Goal: Task Accomplishment & Management: Manage account settings

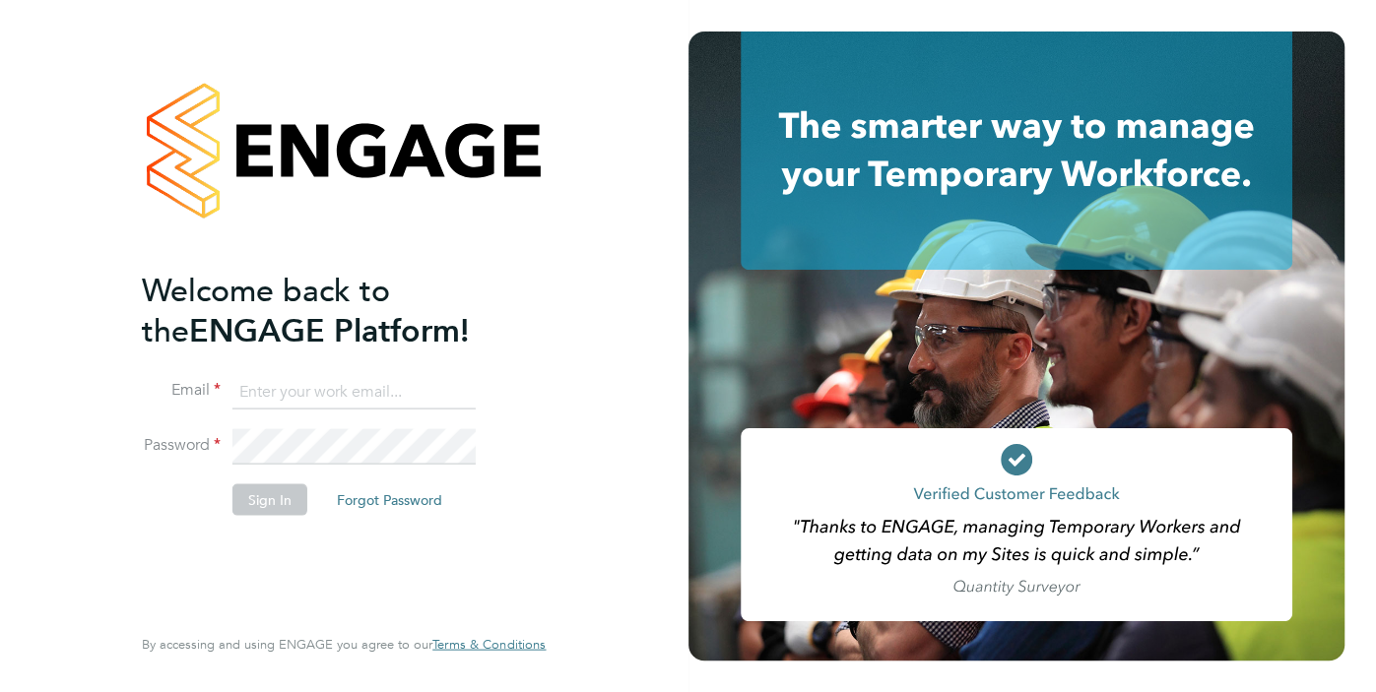
type input "[EMAIL_ADDRESS][DOMAIN_NAME]"
click at [253, 495] on button "Sign In" at bounding box center [269, 500] width 75 height 32
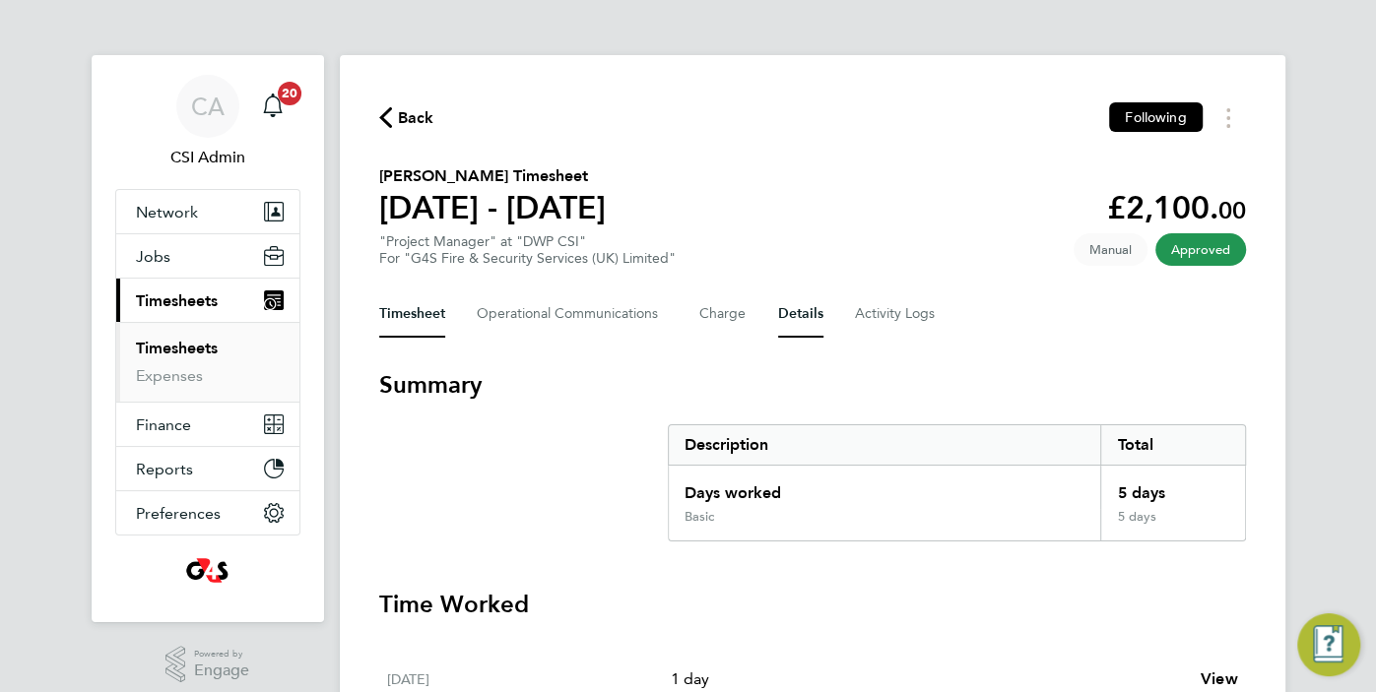
click at [792, 321] on button "Details" at bounding box center [800, 314] width 45 height 47
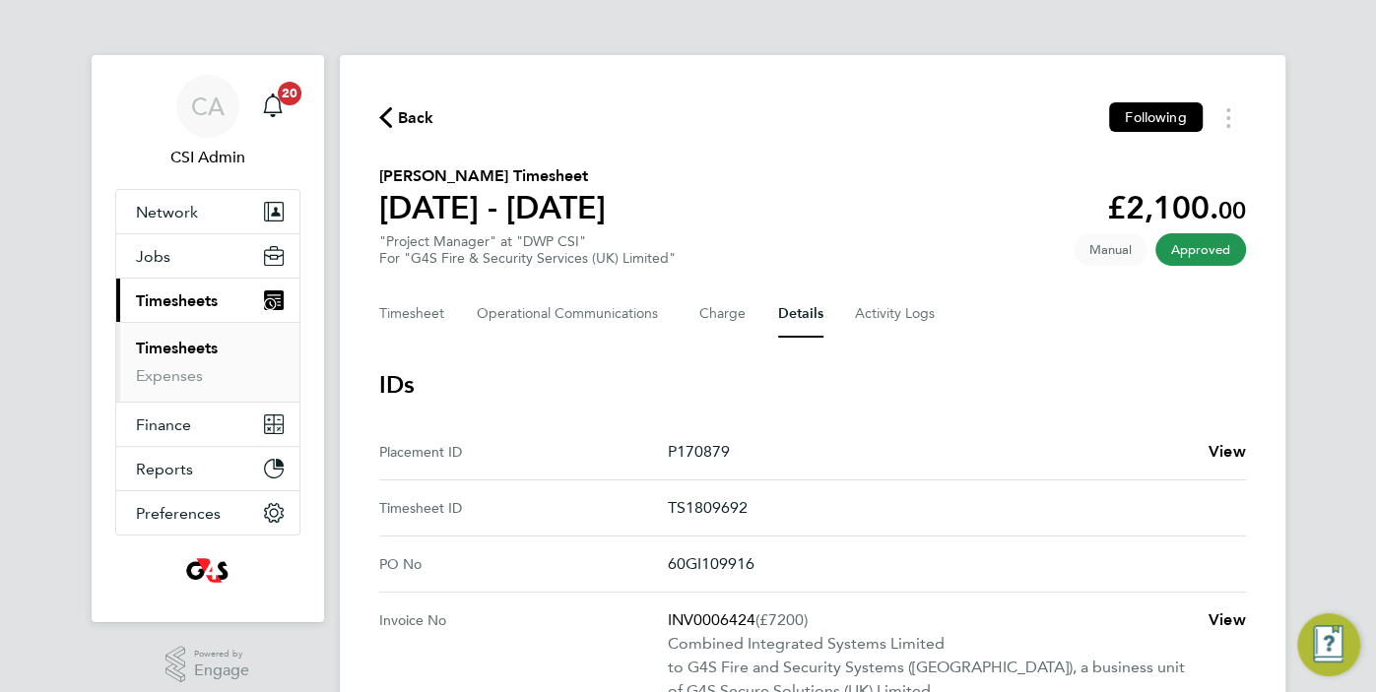
click at [381, 112] on icon "button" at bounding box center [385, 117] width 13 height 21
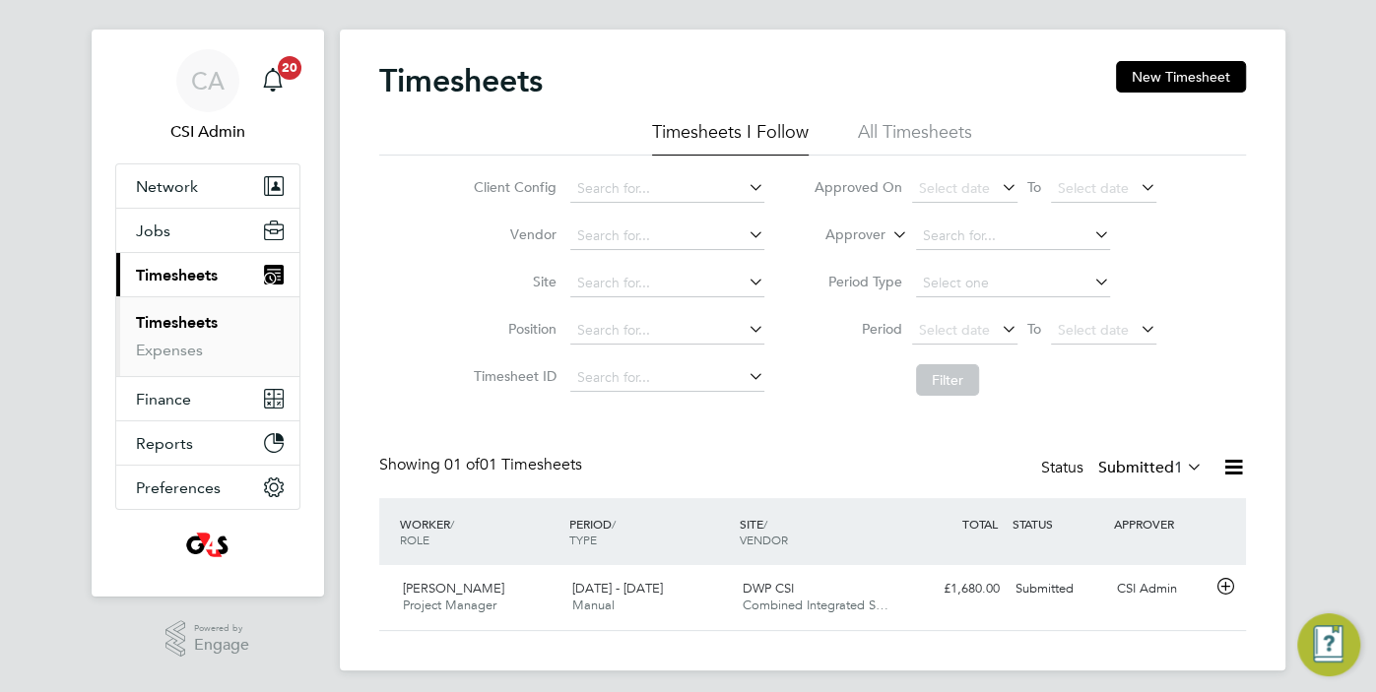
scroll to position [33, 0]
